Goal: Check status: Check status

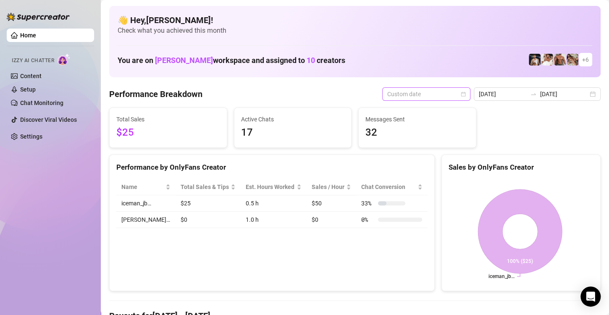
click at [411, 91] on span "Custom date" at bounding box center [426, 94] width 78 height 13
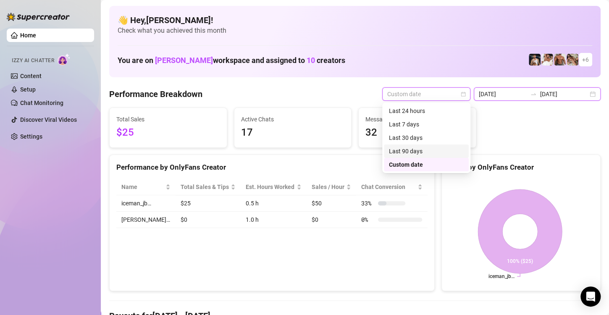
click at [491, 92] on input "[DATE]" at bounding box center [502, 93] width 48 height 9
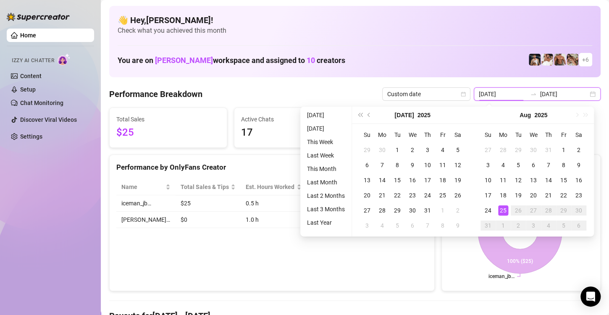
type input "[DATE]"
click at [507, 209] on div "25" at bounding box center [503, 210] width 10 height 10
click at [506, 208] on div "25" at bounding box center [503, 210] width 10 height 10
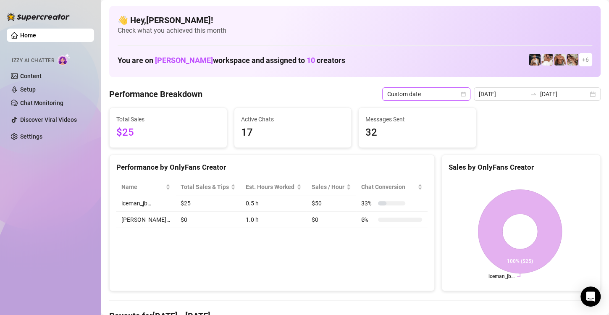
click at [441, 98] on span "Custom date" at bounding box center [426, 94] width 78 height 13
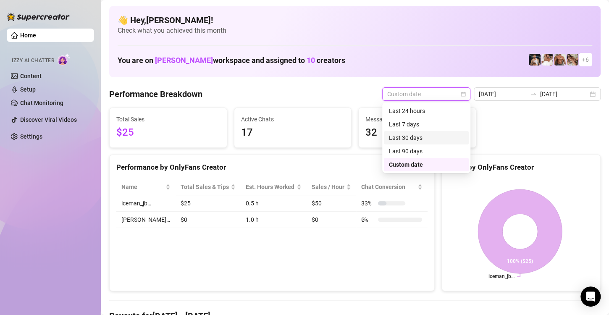
click at [404, 139] on div "Last 30 days" at bounding box center [426, 137] width 75 height 9
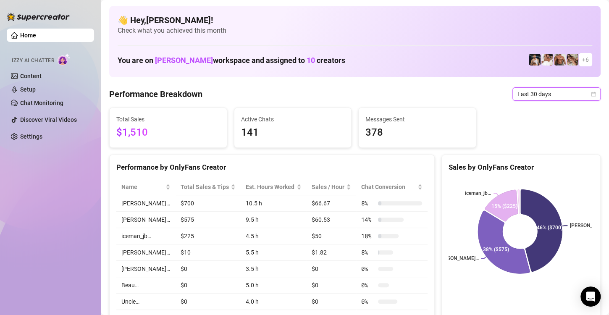
click at [518, 95] on span "Last 30 days" at bounding box center [556, 94] width 78 height 13
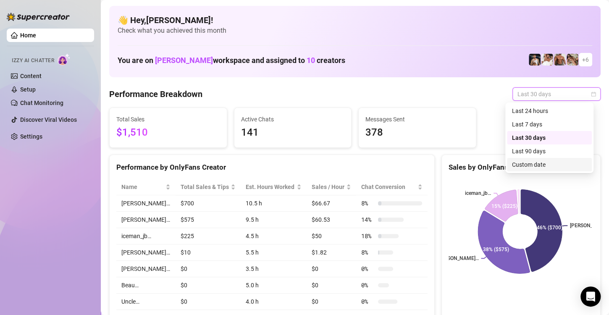
click at [525, 161] on div "Custom date" at bounding box center [549, 164] width 75 height 9
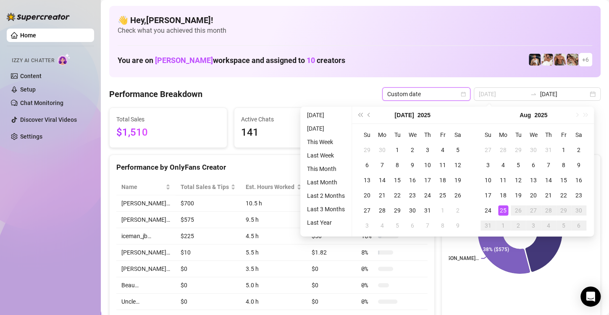
type input "[DATE]"
click at [500, 211] on div "25" at bounding box center [503, 210] width 10 height 10
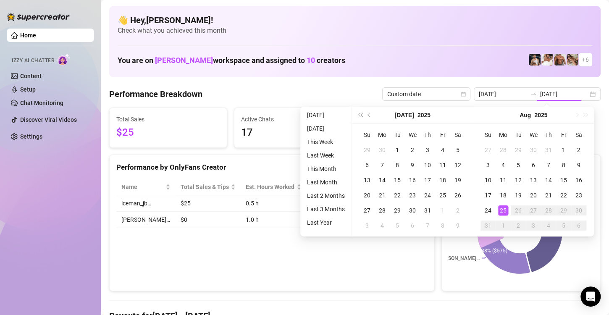
type input "[DATE]"
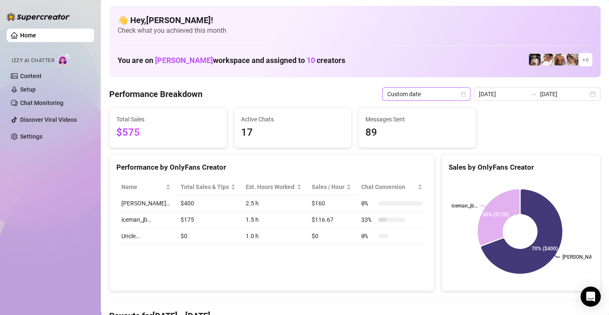
click at [429, 99] on span "Custom date" at bounding box center [426, 94] width 78 height 13
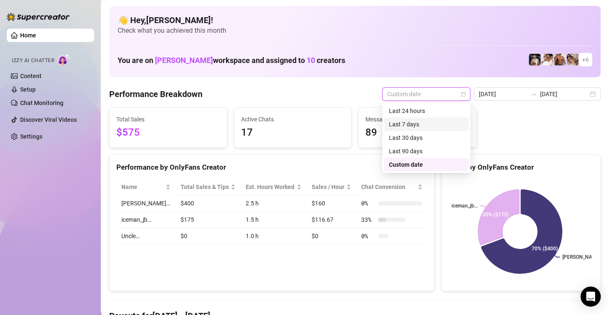
click at [408, 126] on div "Last 7 days" at bounding box center [426, 124] width 75 height 9
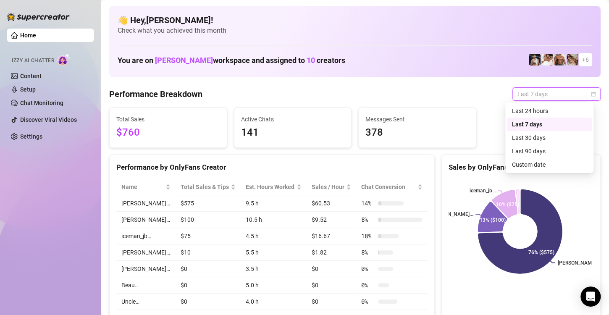
click at [517, 93] on span "Last 7 days" at bounding box center [556, 94] width 78 height 13
click at [523, 161] on div "Custom date" at bounding box center [549, 164] width 75 height 9
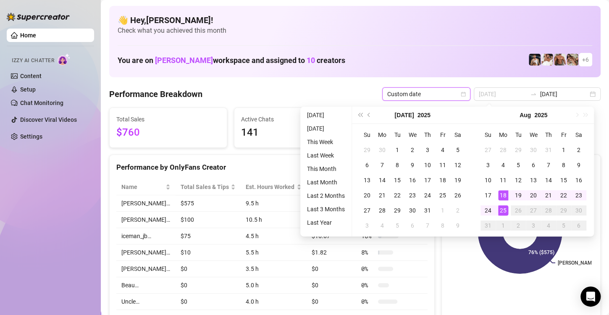
type input "[DATE]"
click at [503, 210] on div "25" at bounding box center [503, 210] width 10 height 10
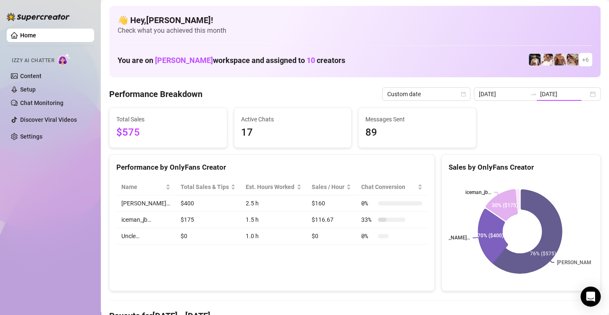
type input "[DATE]"
